Goal: Navigation & Orientation: Find specific page/section

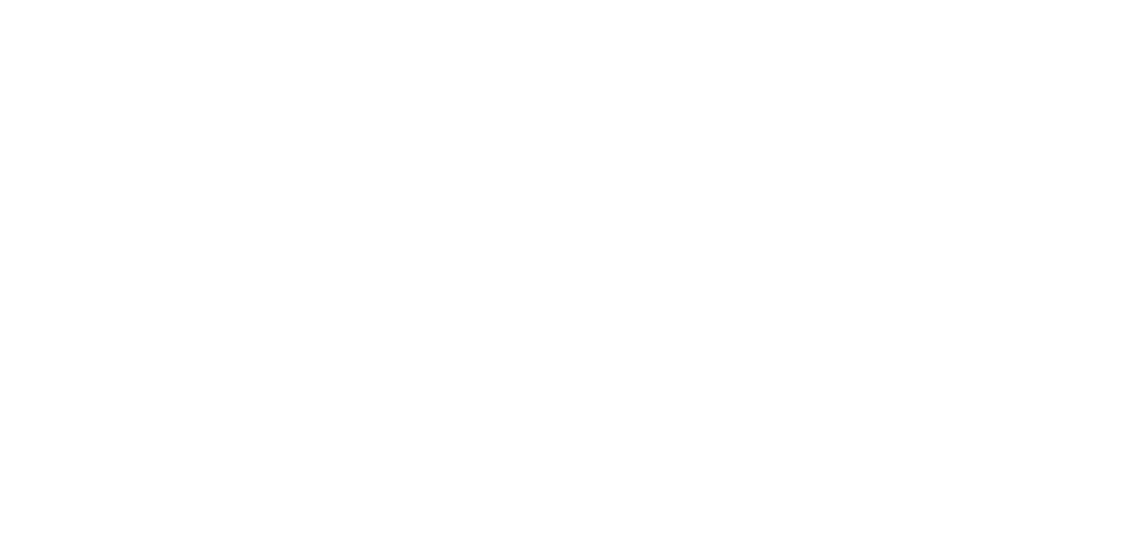
click at [280, 540] on div at bounding box center [571, 270] width 1143 height 541
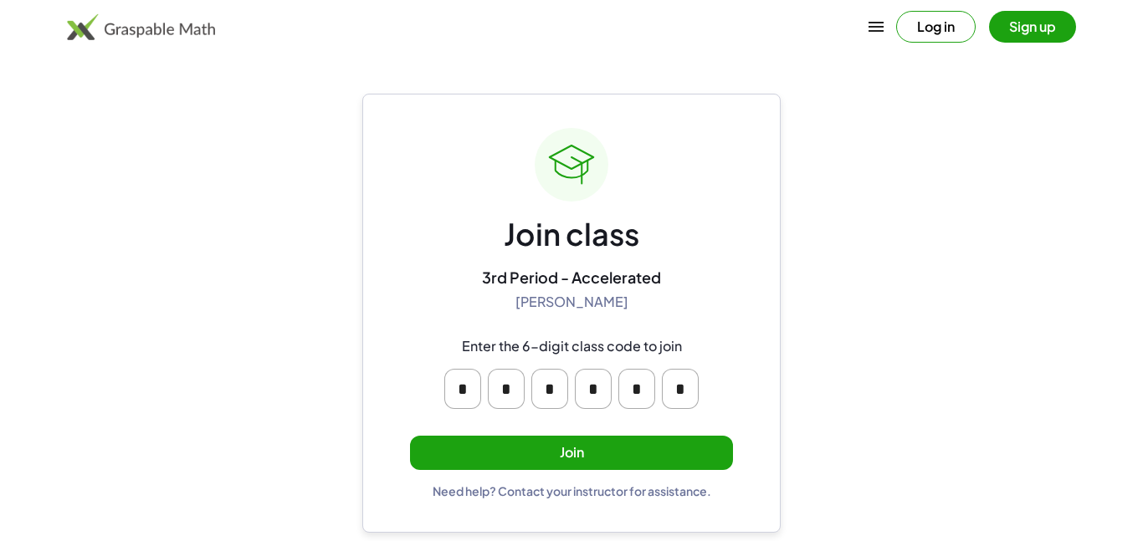
click at [588, 463] on button "Join" at bounding box center [571, 453] width 323 height 34
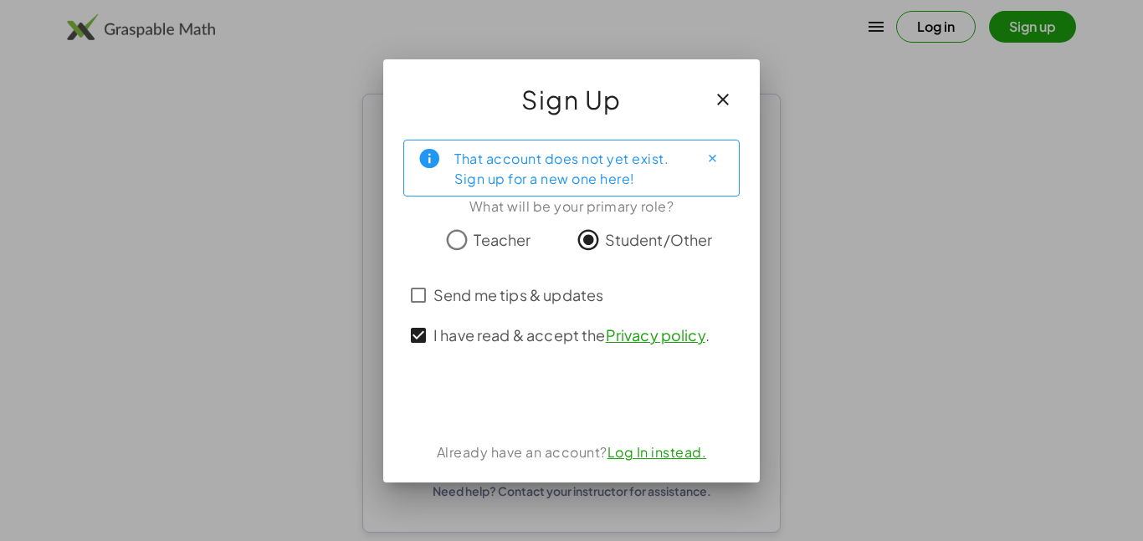
click at [548, 428] on div "That account does not yet exist. Sign up for a new one here! What will be your …" at bounding box center [571, 304] width 376 height 356
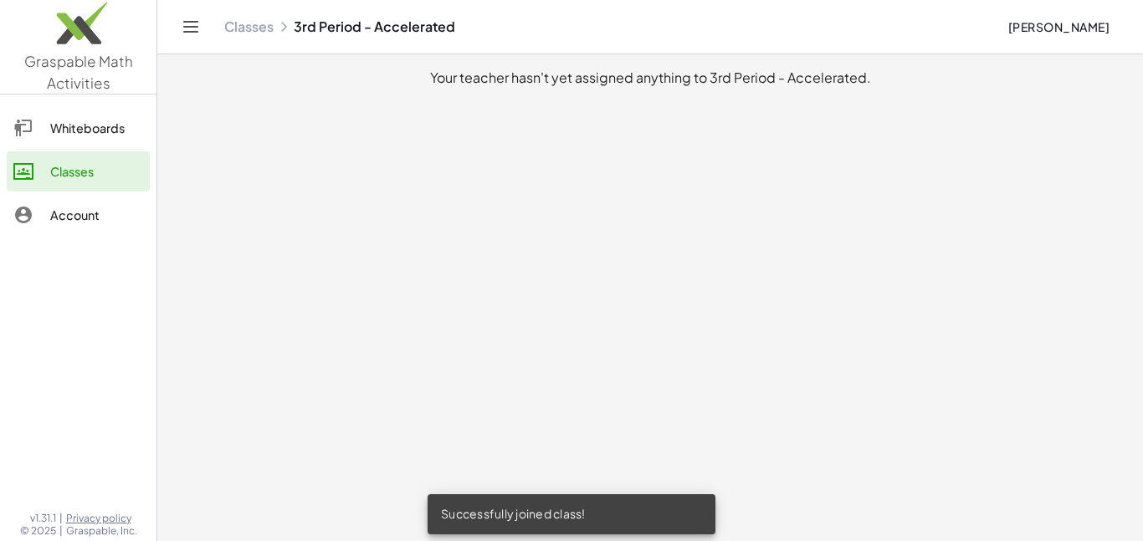
click at [50, 132] on div "Whiteboards" at bounding box center [96, 128] width 93 height 20
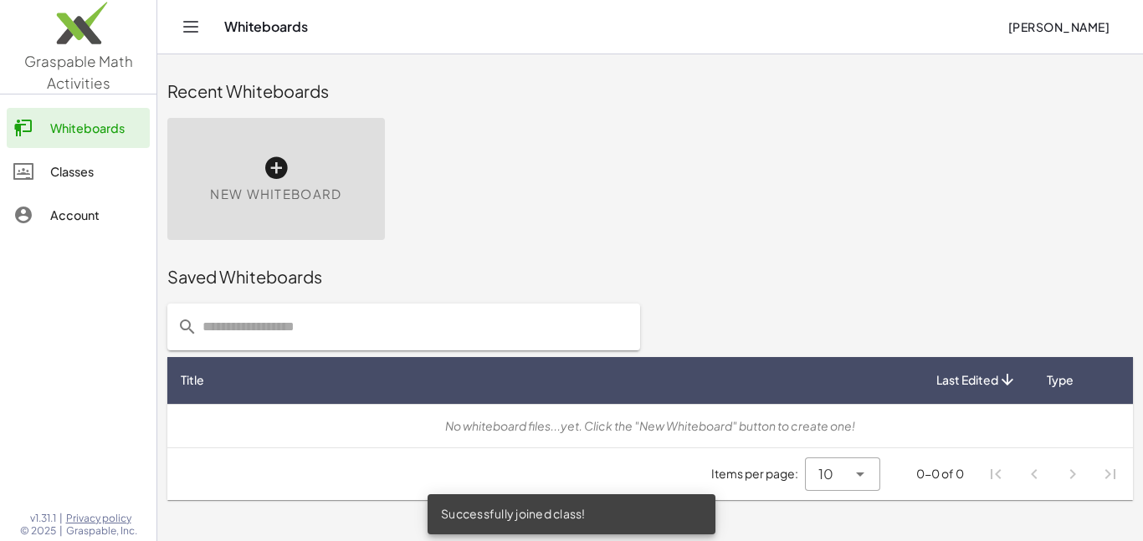
click at [105, 202] on link "Account" at bounding box center [78, 215] width 143 height 40
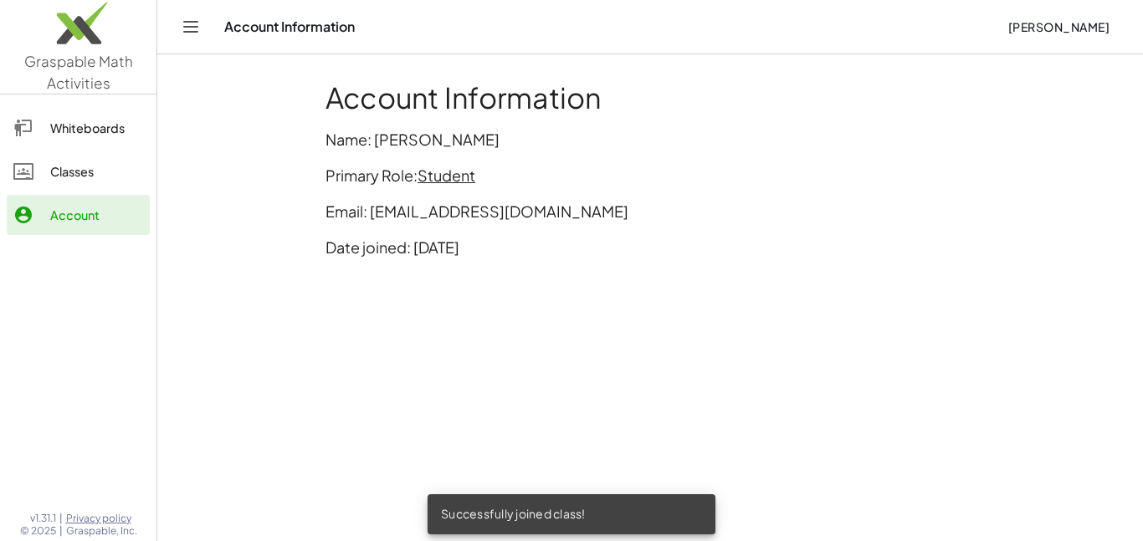
click at [100, 188] on link "Classes" at bounding box center [78, 171] width 143 height 40
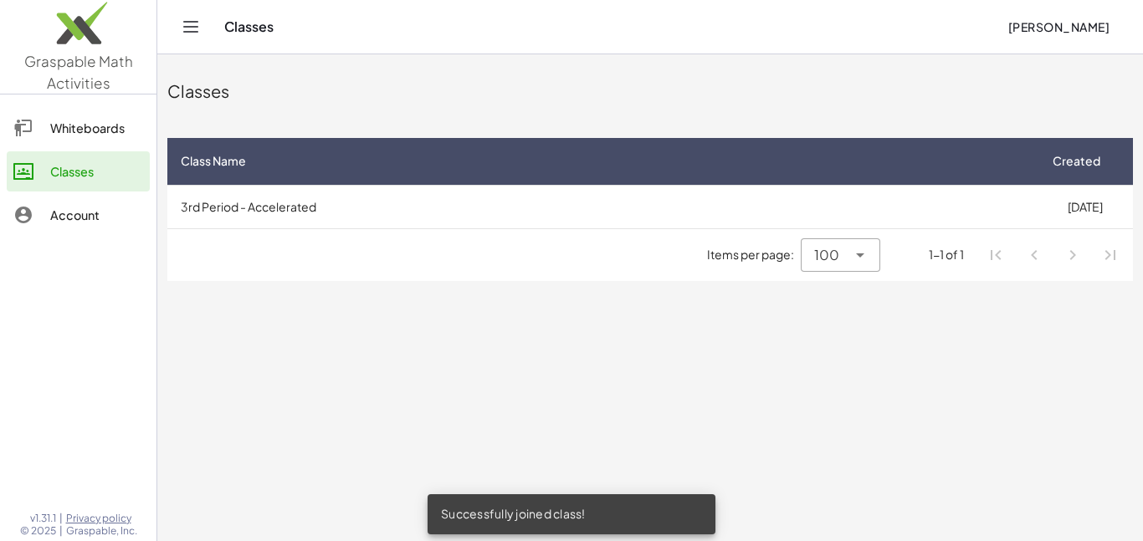
click at [93, 130] on div "Whiteboards" at bounding box center [96, 128] width 93 height 20
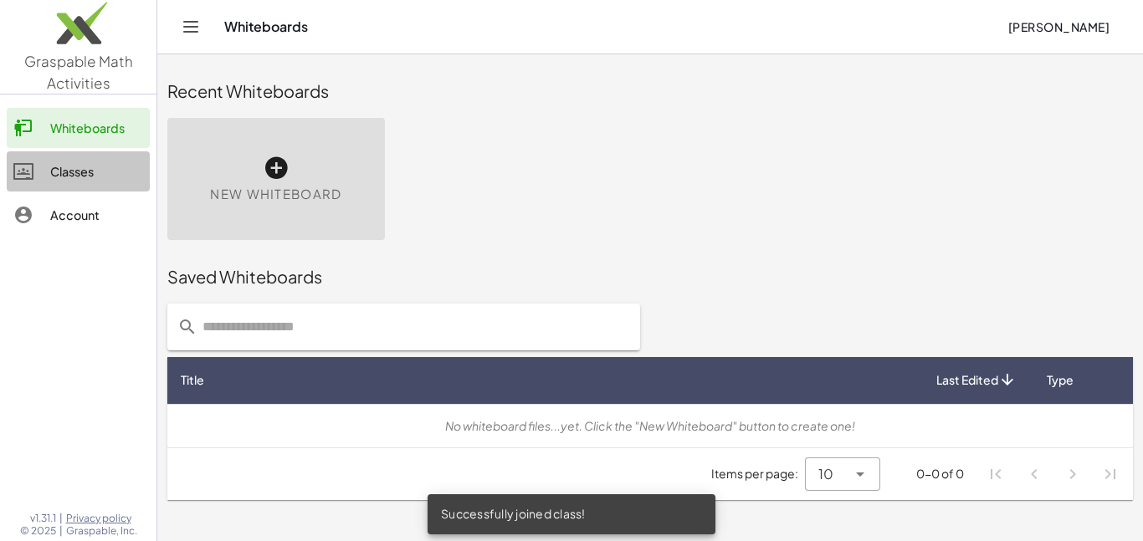
click at [64, 167] on div "Classes" at bounding box center [96, 171] width 93 height 20
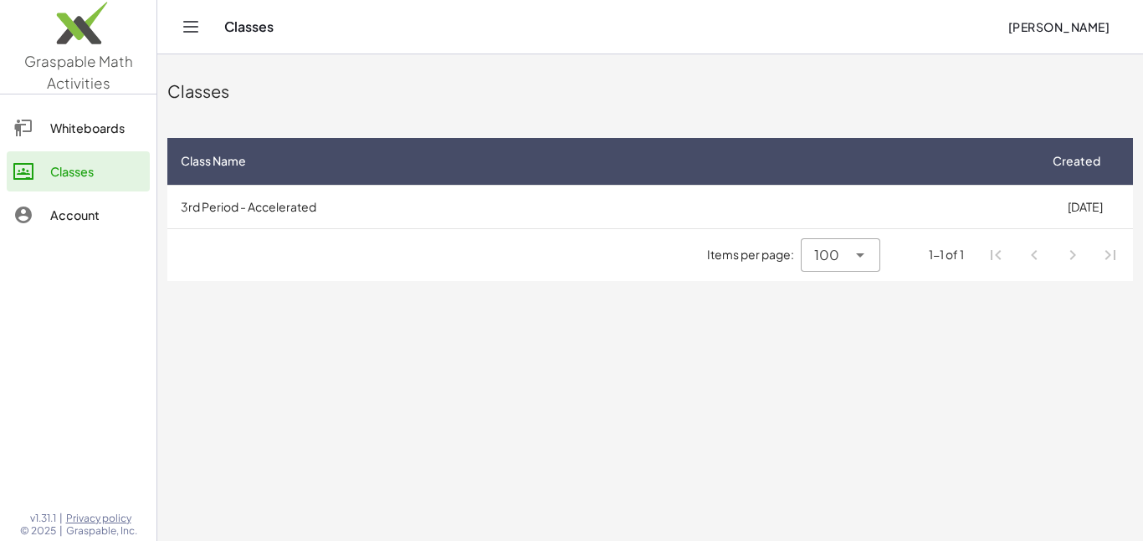
click at [679, 340] on main "Classes Class Name Created 3rd Period - Accelerated [DATE] Items per page: 100 …" at bounding box center [650, 270] width 986 height 541
